Goal: Task Accomplishment & Management: Manage account settings

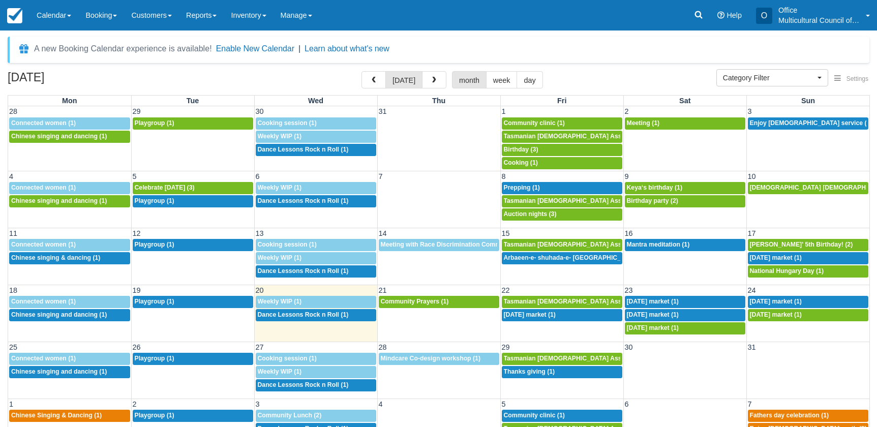
select select
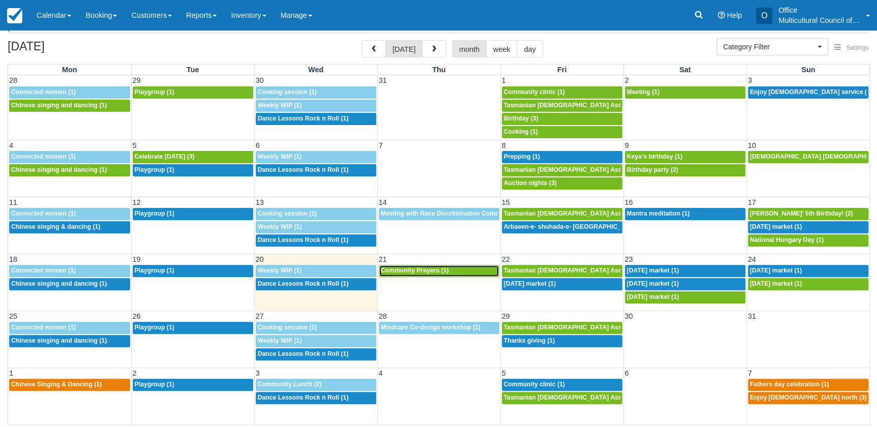
click at [416, 273] on span "Community Prayers (1)" at bounding box center [415, 270] width 68 height 7
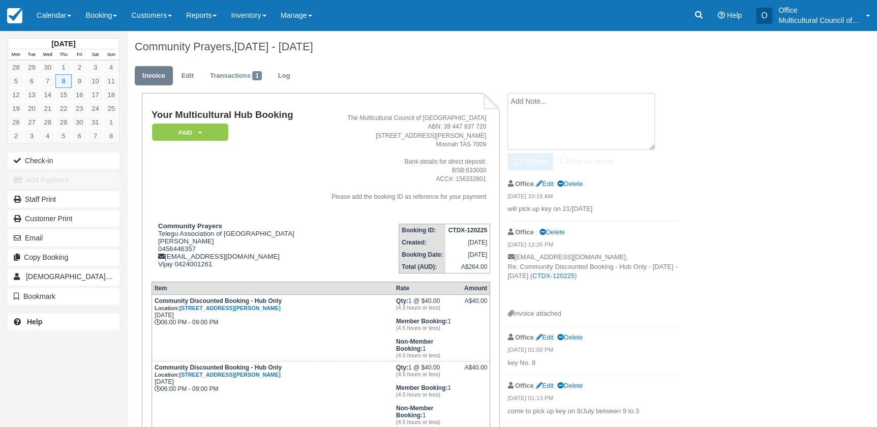
click at [553, 100] on textarea at bounding box center [580, 121] width 147 height 57
type textarea "key No. 5"
click at [535, 163] on button "Create" at bounding box center [530, 161] width 46 height 17
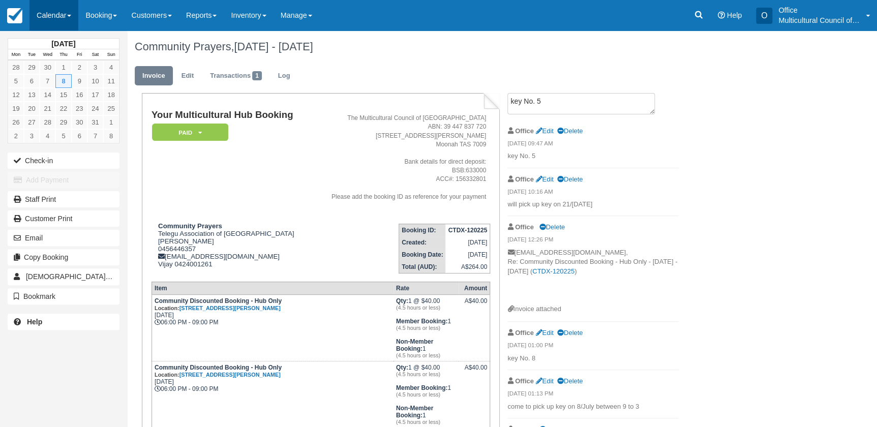
drag, startPoint x: 56, startPoint y: 14, endPoint x: 63, endPoint y: 26, distance: 14.1
click at [55, 14] on link "Calendar" at bounding box center [53, 15] width 49 height 31
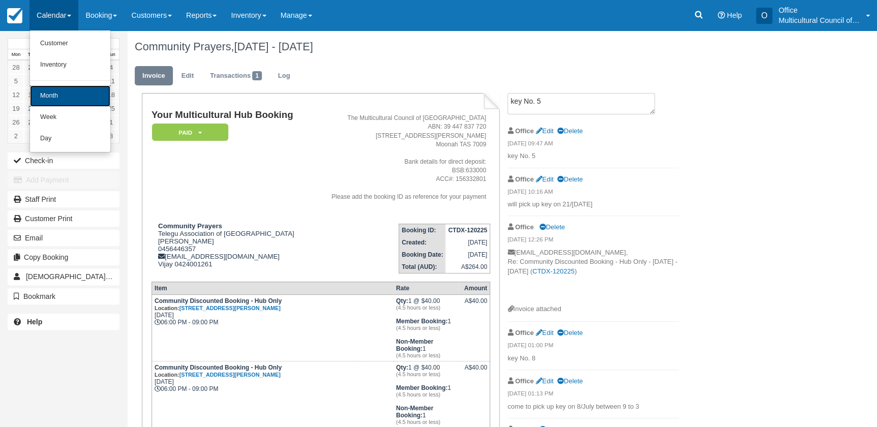
click at [68, 92] on link "Month" at bounding box center [70, 95] width 80 height 21
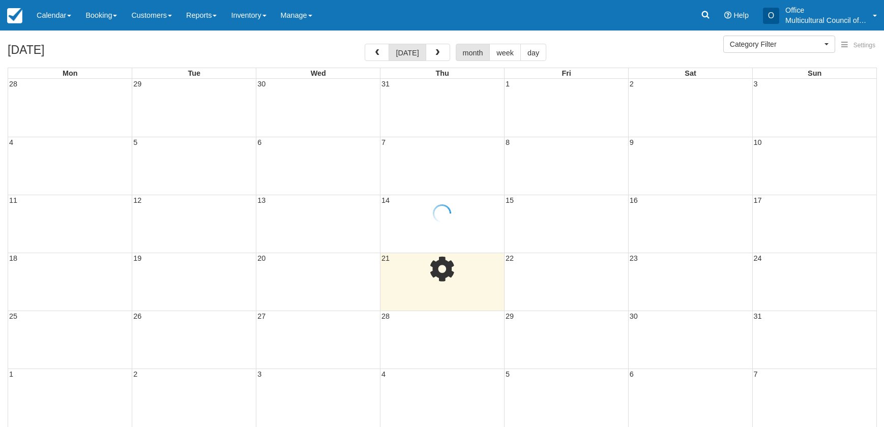
select select
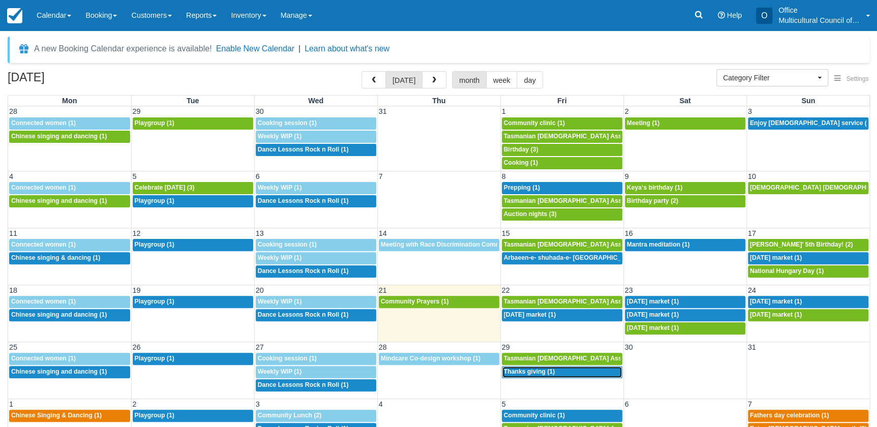
click at [521, 374] on span "Thanks giving (1)" at bounding box center [529, 371] width 51 height 7
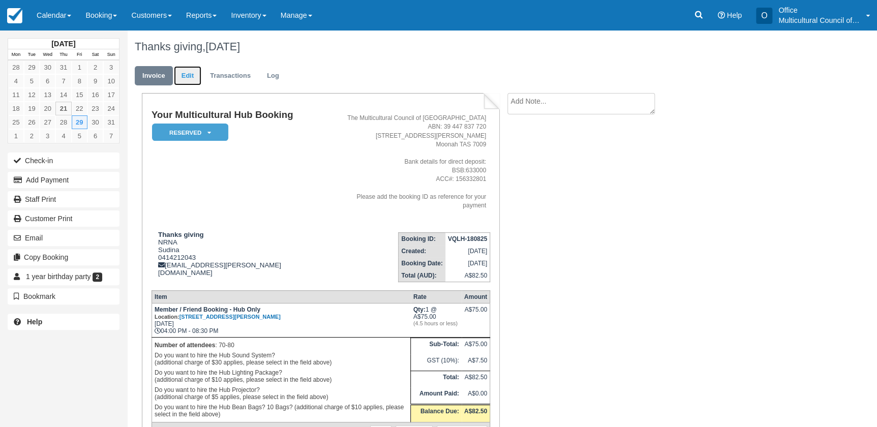
click at [186, 81] on link "Edit" at bounding box center [187, 76] width 27 height 20
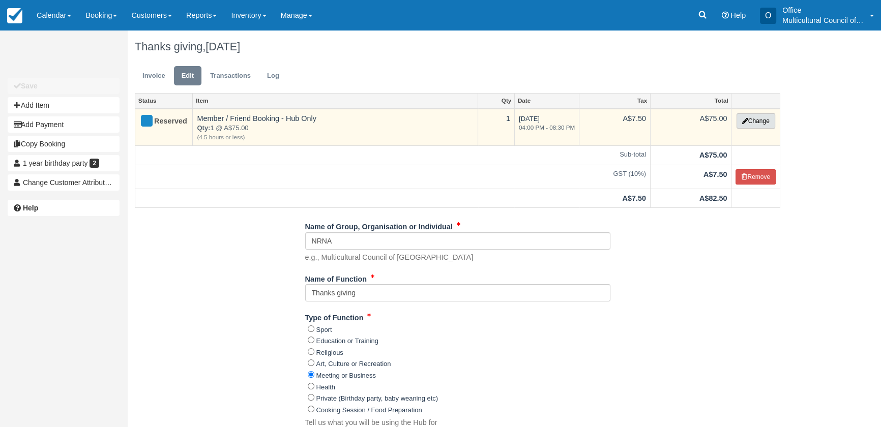
click at [746, 126] on button "Change" at bounding box center [755, 120] width 39 height 15
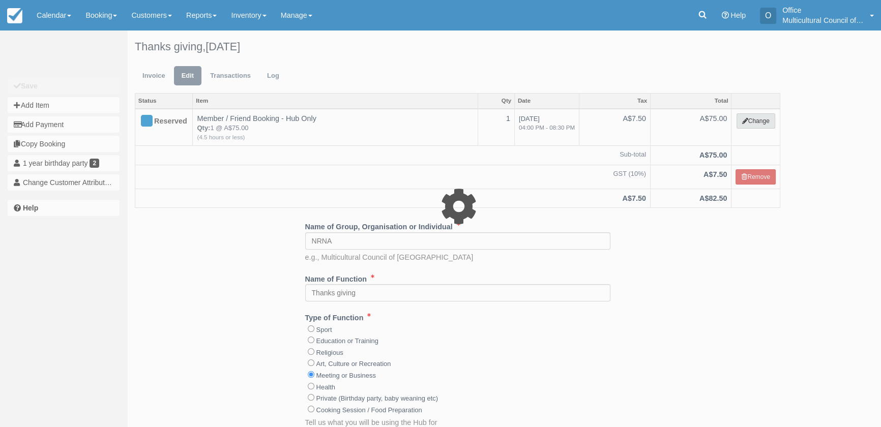
select select "2"
type input "75.00"
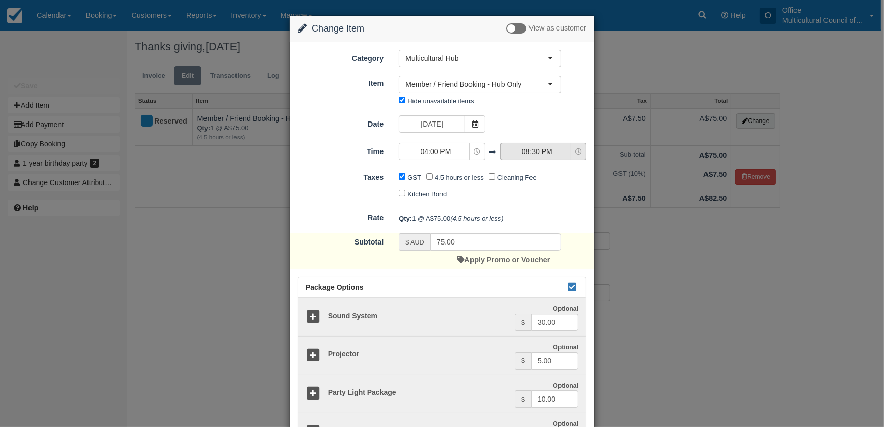
click at [547, 154] on span "08:30 PM" at bounding box center [537, 151] width 72 height 10
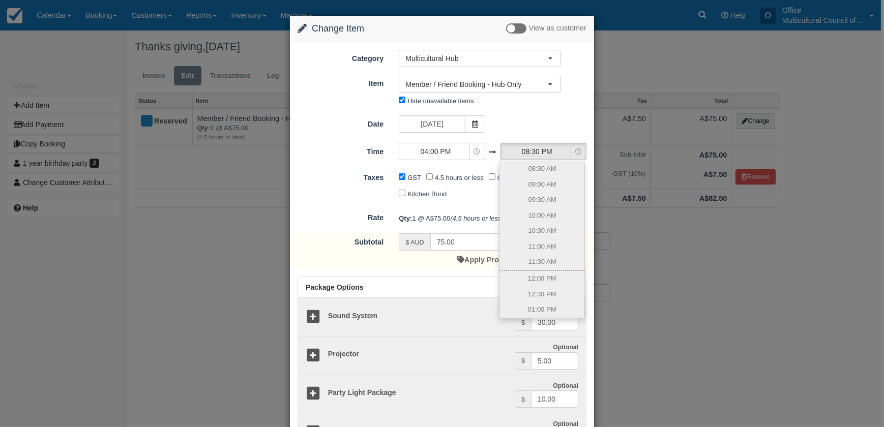
scroll to position [303, 0]
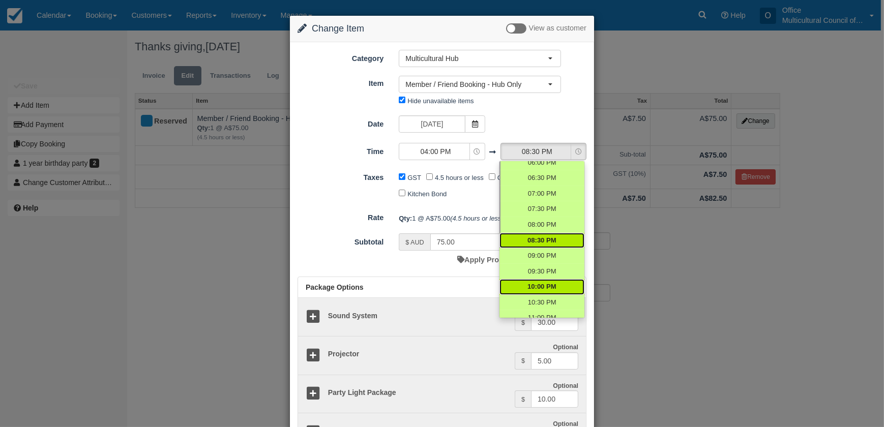
click at [540, 290] on span "10:00 PM" at bounding box center [541, 287] width 28 height 10
select select "22:00"
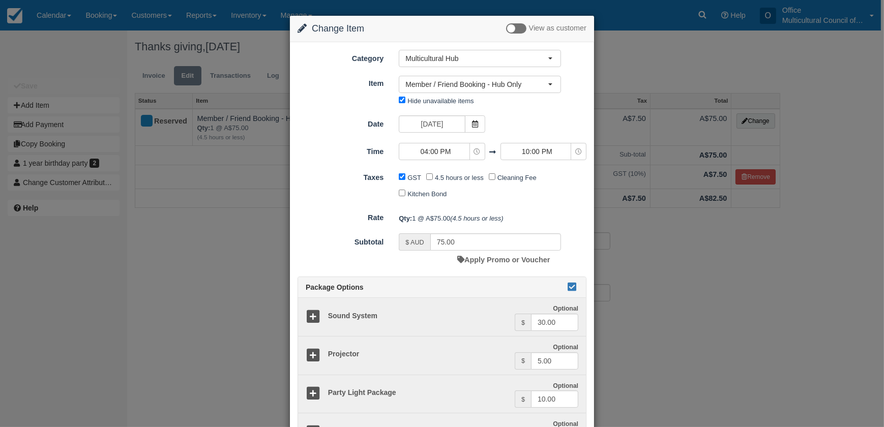
type input "170.00"
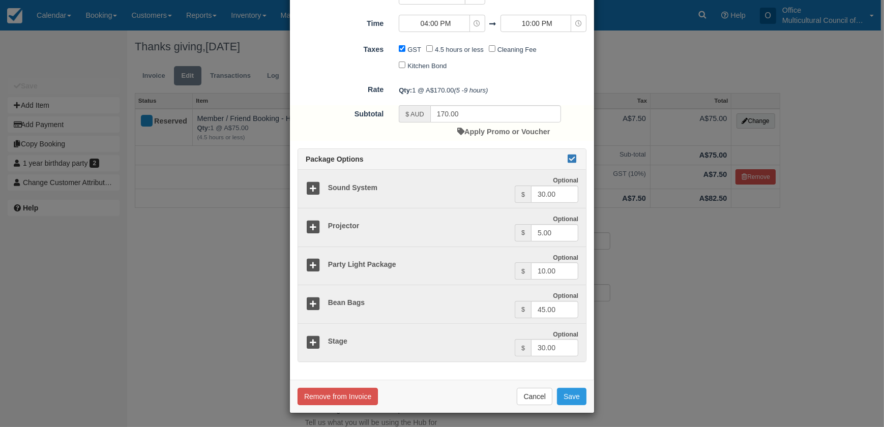
scroll to position [0, 0]
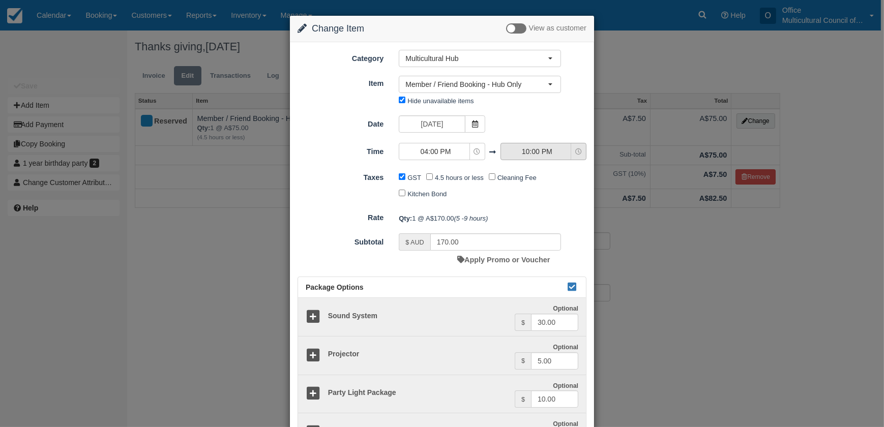
click at [533, 154] on span "10:00 PM" at bounding box center [537, 151] width 72 height 10
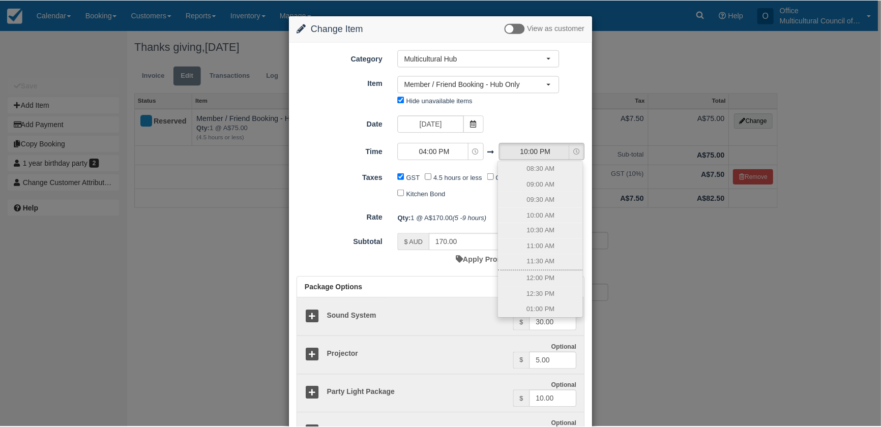
scroll to position [341, 0]
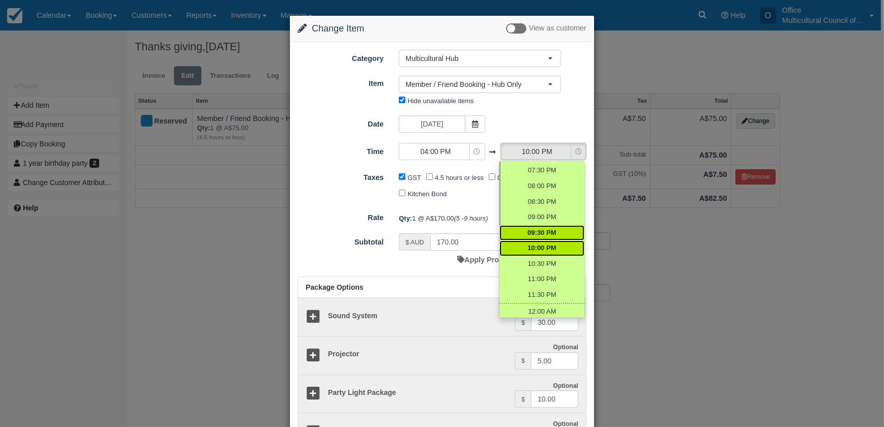
click at [539, 230] on span "09:30 PM" at bounding box center [541, 233] width 28 height 10
select select "21:30"
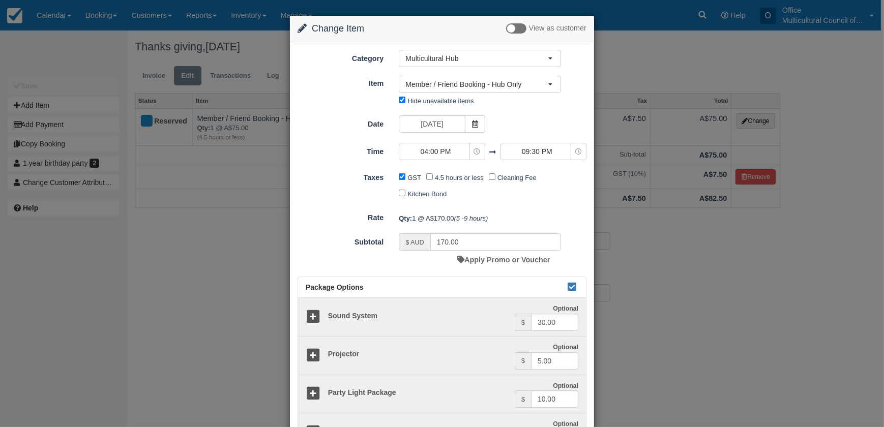
click at [651, 189] on div "Change Item Add Item View as customer Category Multicultural Hub Kitchen Archiv…" at bounding box center [442, 213] width 884 height 427
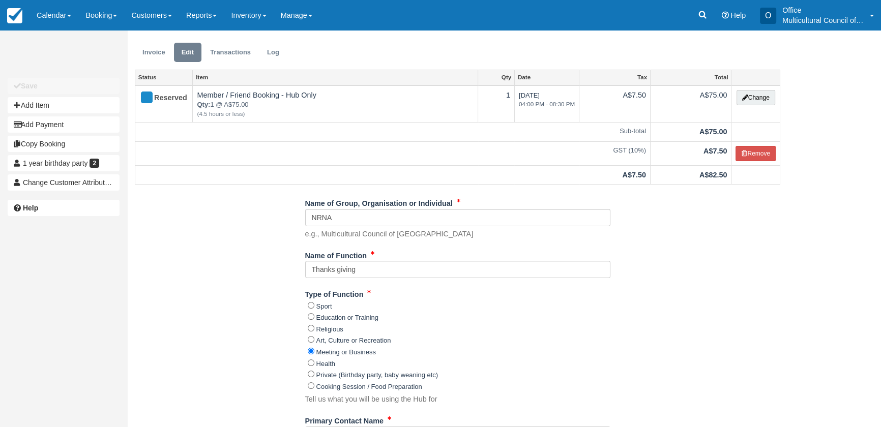
scroll to position [46, 0]
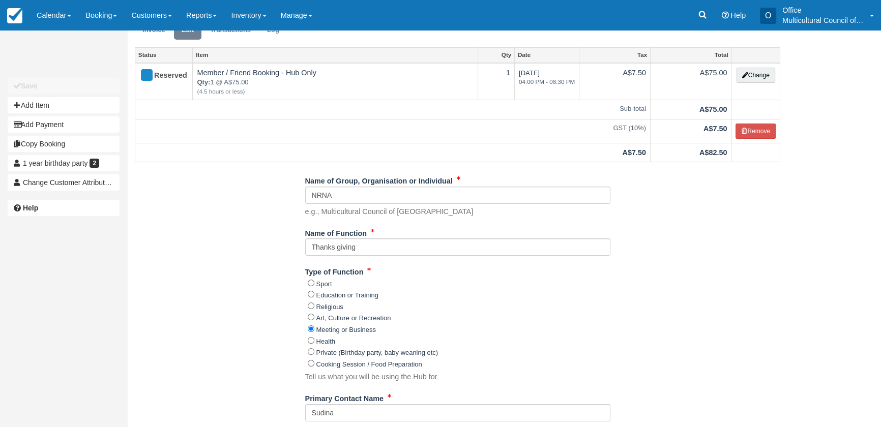
click at [68, 325] on div "Unsaved Changes Save Add Item Add Payment Copy Booking 1 year birthday party 2 …" at bounding box center [63, 213] width 127 height 427
click at [64, 15] on link "Calendar" at bounding box center [53, 15] width 49 height 31
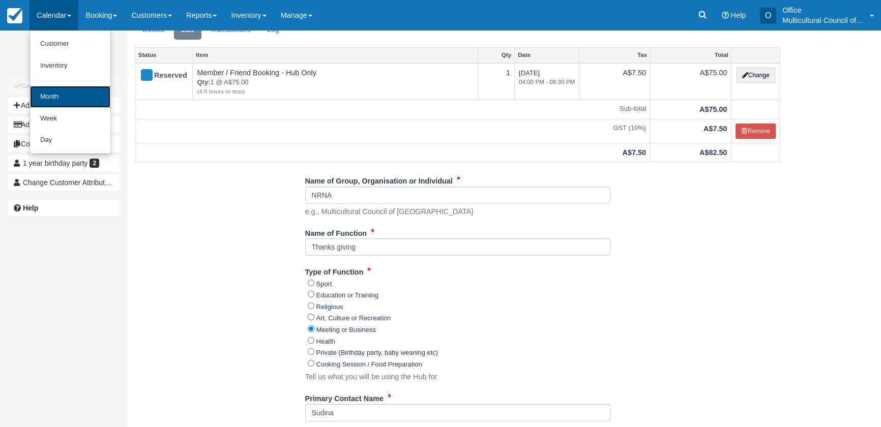
click at [61, 99] on link "Month" at bounding box center [70, 97] width 80 height 22
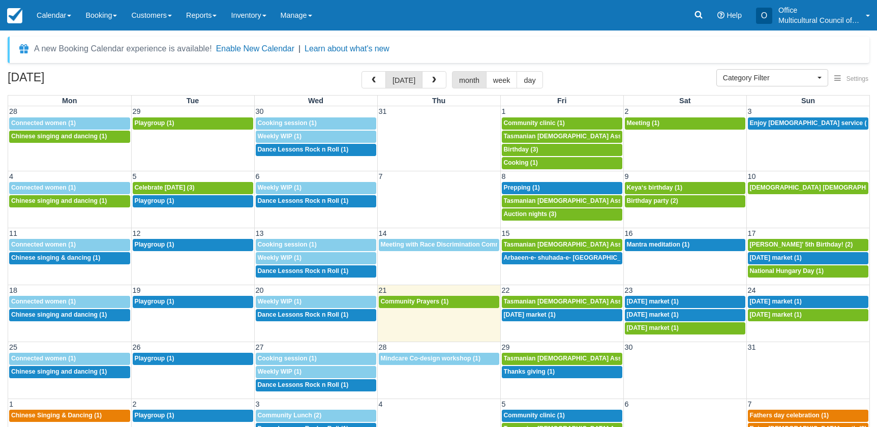
select select
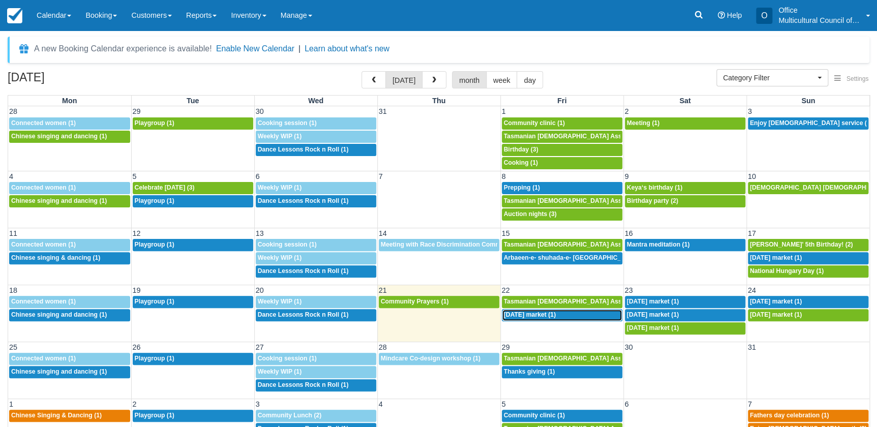
click at [556, 315] on span "Independence day market (1)" at bounding box center [530, 314] width 52 height 7
